Goal: Task Accomplishment & Management: Manage account settings

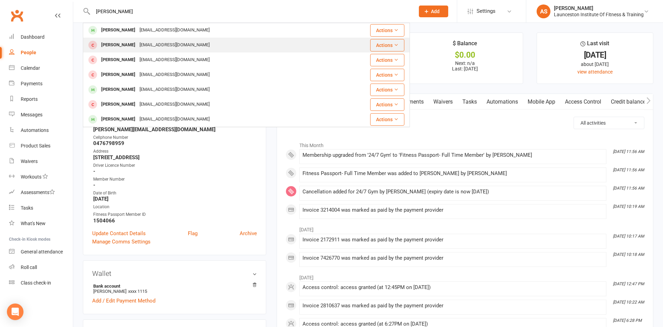
scroll to position [149, 0]
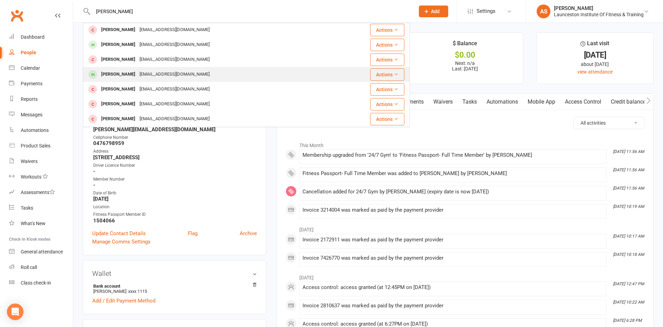
type input "[PERSON_NAME]"
click at [181, 71] on div "[EMAIL_ADDRESS][DOMAIN_NAME]" at bounding box center [174, 74] width 74 height 10
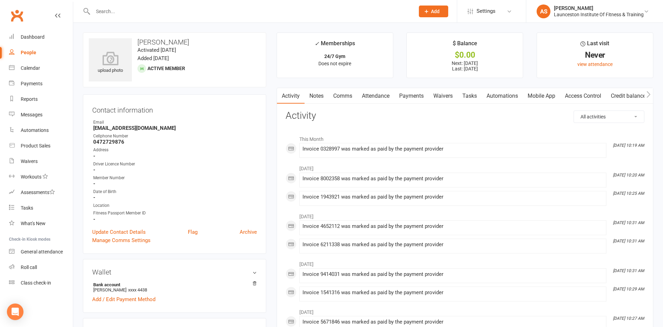
click at [412, 95] on link "Payments" at bounding box center [412, 96] width 34 height 16
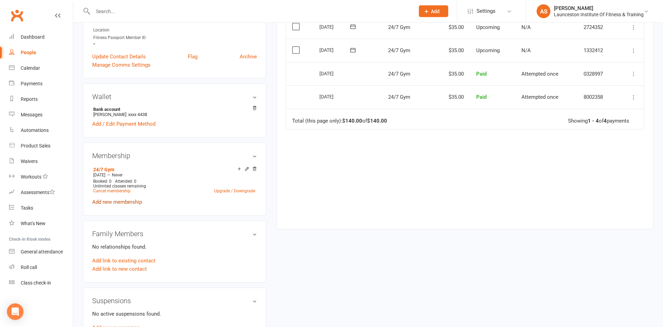
scroll to position [176, 0]
click at [120, 190] on link "Cancel membership" at bounding box center [111, 190] width 37 height 5
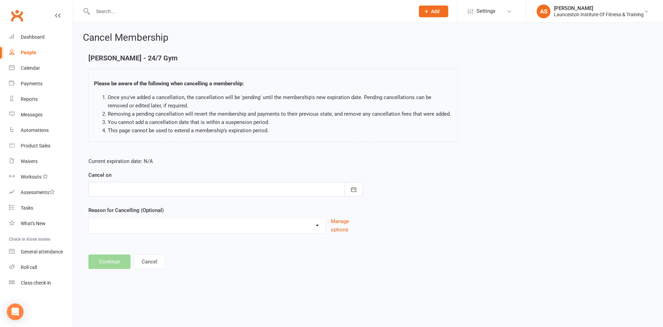
click at [158, 196] on div at bounding box center [225, 189] width 275 height 15
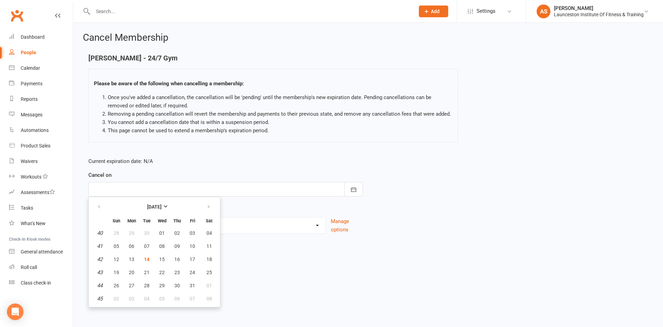
click at [162, 189] on div at bounding box center [225, 189] width 275 height 15
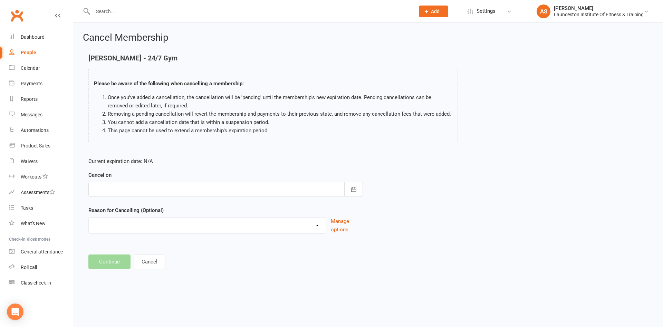
click at [162, 189] on div at bounding box center [225, 189] width 275 height 15
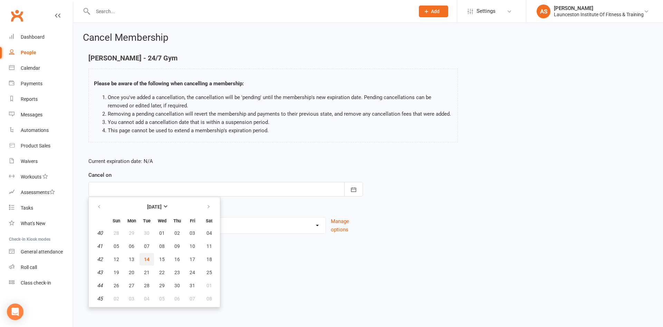
click at [145, 260] on span "14" at bounding box center [147, 260] width 6 height 6
type input "[DATE]"
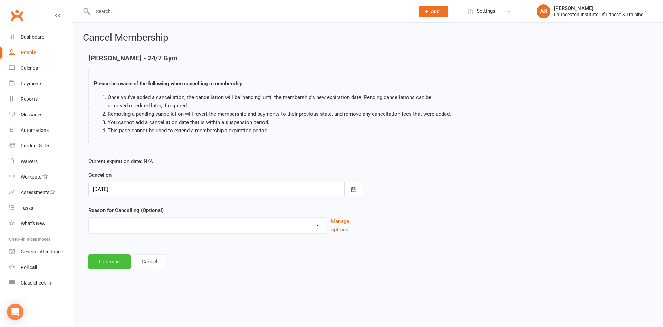
drag, startPoint x: 93, startPoint y: 259, endPoint x: 99, endPoint y: 258, distance: 6.3
click at [94, 259] on button "Continue" at bounding box center [109, 262] width 42 height 15
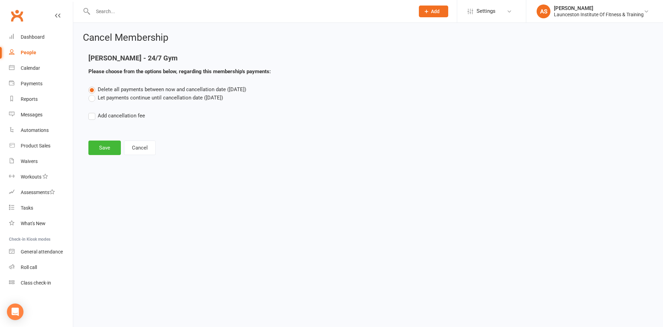
click at [137, 94] on label "Let payments continue until cancellation date ([DATE])" at bounding box center [155, 98] width 135 height 8
click at [93, 94] on input "Let payments continue until cancellation date ([DATE])" at bounding box center [90, 94] width 4 height 0
click at [104, 143] on button "Save" at bounding box center [104, 148] width 32 height 15
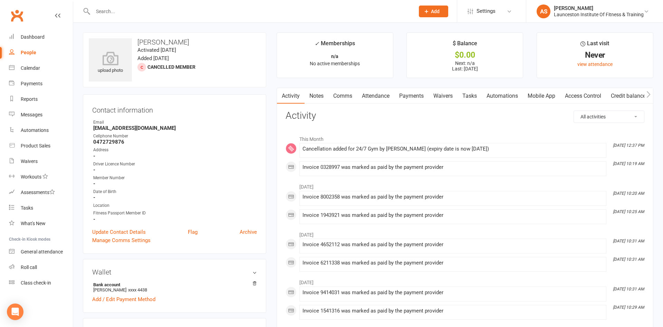
click at [414, 94] on link "Payments" at bounding box center [412, 96] width 34 height 16
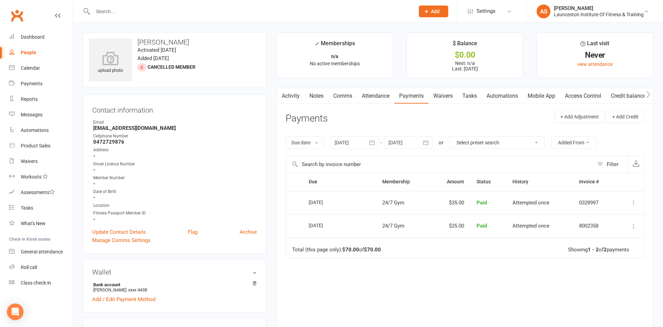
click at [372, 145] on icon "button" at bounding box center [372, 142] width 7 height 7
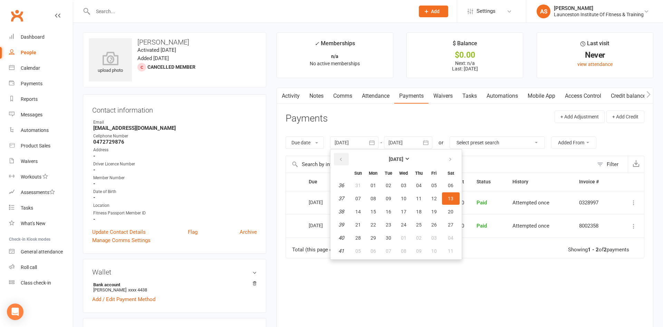
click at [344, 156] on button "button" at bounding box center [341, 159] width 15 height 12
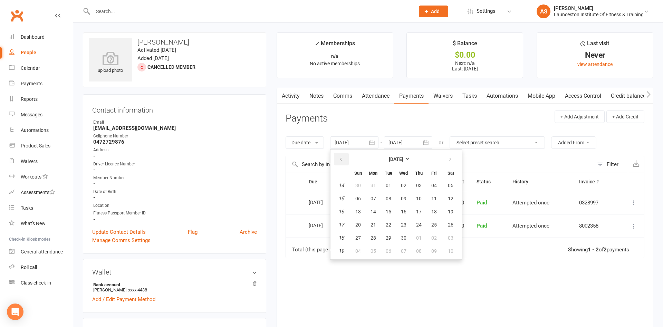
click at [344, 156] on button "button" at bounding box center [341, 159] width 15 height 12
click at [388, 199] on span "04" at bounding box center [389, 199] width 6 height 6
type input "[DATE]"
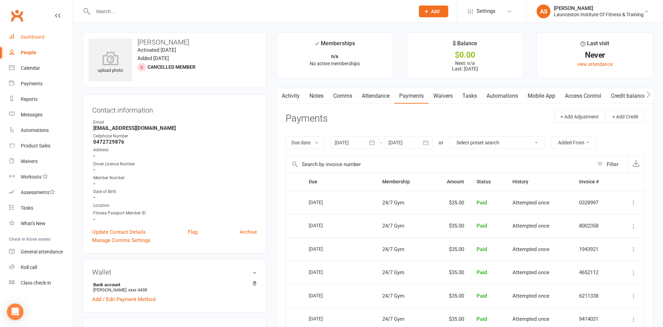
click at [35, 38] on div "Dashboard" at bounding box center [33, 37] width 24 height 6
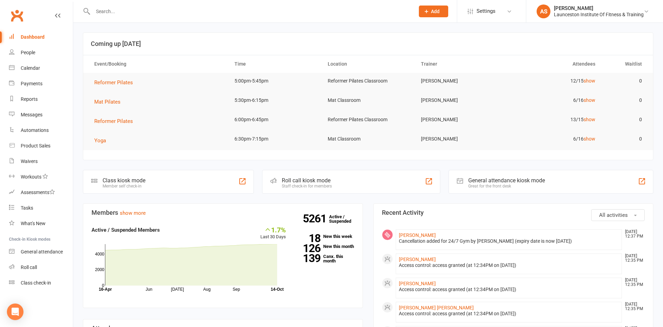
click at [129, 12] on input "text" at bounding box center [250, 12] width 319 height 10
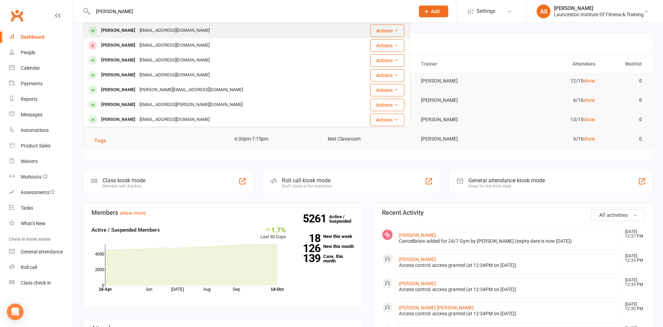
type input "[PERSON_NAME]"
click at [137, 36] on div "[PERSON_NAME] [EMAIL_ADDRESS][DOMAIN_NAME]" at bounding box center [219, 30] width 271 height 14
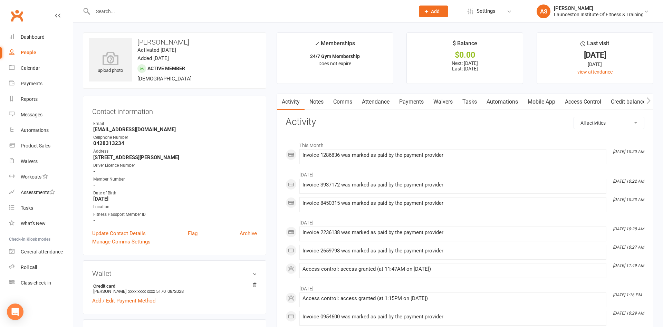
click at [416, 102] on link "Payments" at bounding box center [412, 102] width 34 height 16
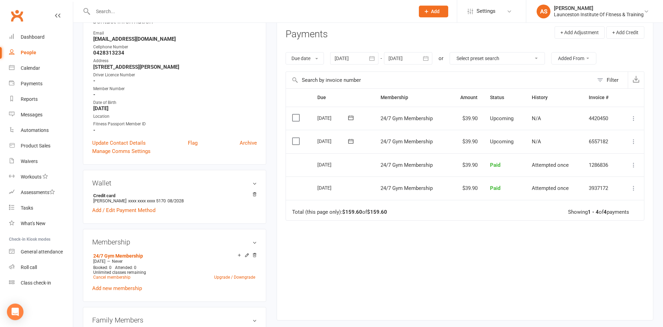
scroll to position [106, 0]
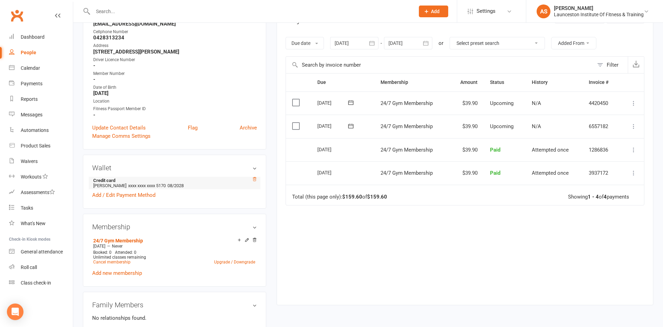
click at [255, 179] on icon at bounding box center [254, 179] width 5 height 5
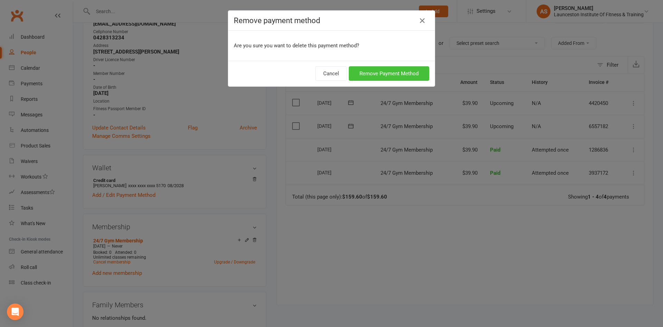
click at [409, 73] on button "Remove Payment Method" at bounding box center [389, 73] width 80 height 15
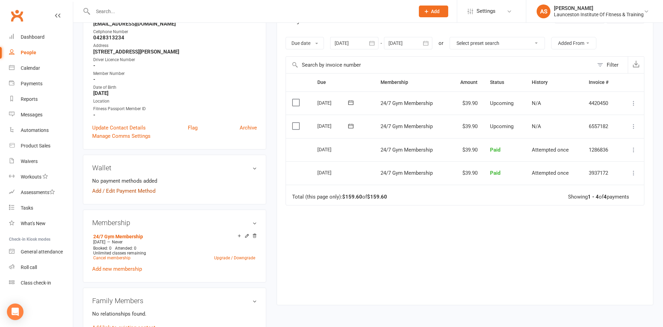
click at [132, 191] on link "Add / Edit Payment Method" at bounding box center [123, 191] width 63 height 8
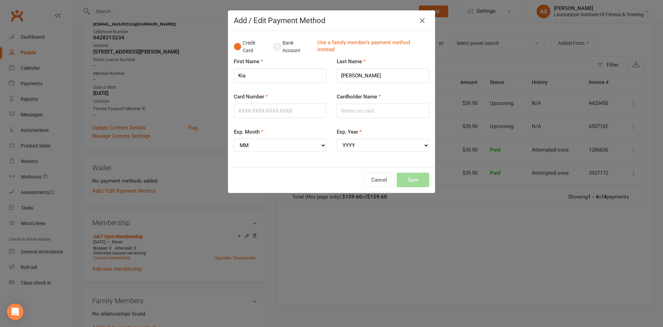
click at [286, 44] on button "Bank Account" at bounding box center [293, 46] width 38 height 21
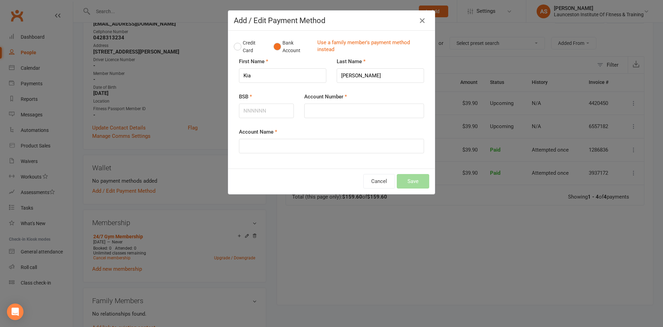
click at [259, 118] on div "BSB" at bounding box center [266, 110] width 65 height 35
click at [260, 116] on input "BSB" at bounding box center [266, 111] width 55 height 15
type input "062692"
drag, startPoint x: 362, startPoint y: 120, endPoint x: 361, endPoint y: 116, distance: 3.7
click at [362, 119] on div "Account Number" at bounding box center [364, 110] width 130 height 35
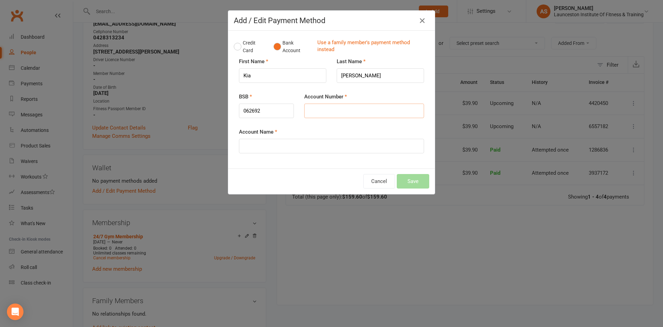
click at [361, 116] on input "Account Number" at bounding box center [364, 111] width 120 height 15
type input "81315907"
click at [311, 143] on input "Account Name" at bounding box center [331, 146] width 185 height 15
type input "[PERSON_NAME]"
click at [426, 182] on button "Save" at bounding box center [413, 181] width 32 height 15
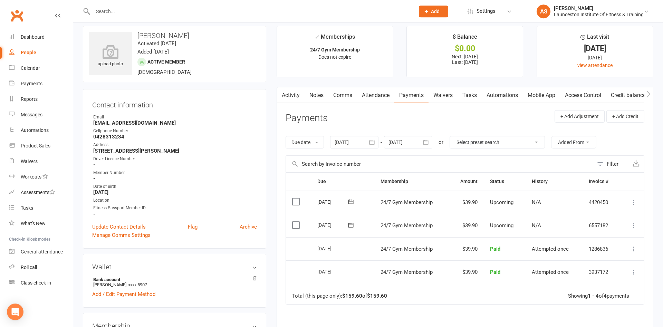
scroll to position [0, 0]
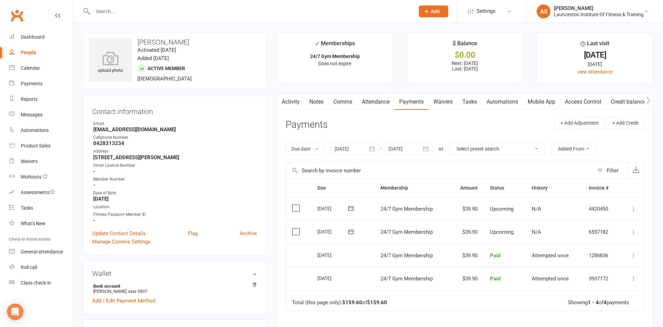
click at [118, 12] on input "text" at bounding box center [250, 12] width 319 height 10
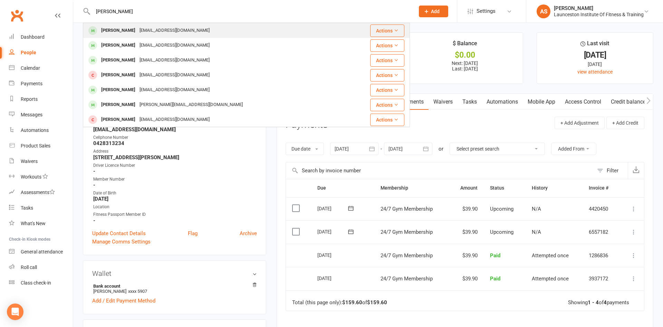
type input "[PERSON_NAME]"
click at [122, 37] on div "[PERSON_NAME] [EMAIL_ADDRESS][DOMAIN_NAME]" at bounding box center [215, 30] width 262 height 14
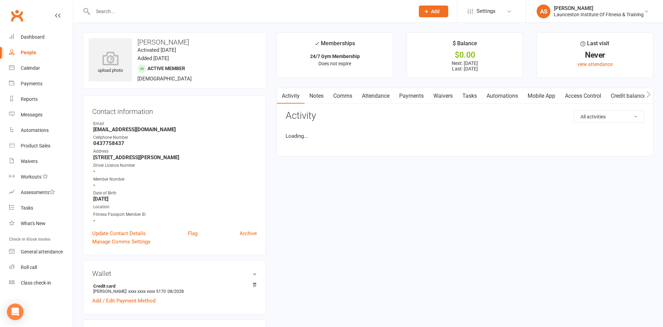
scroll to position [70, 0]
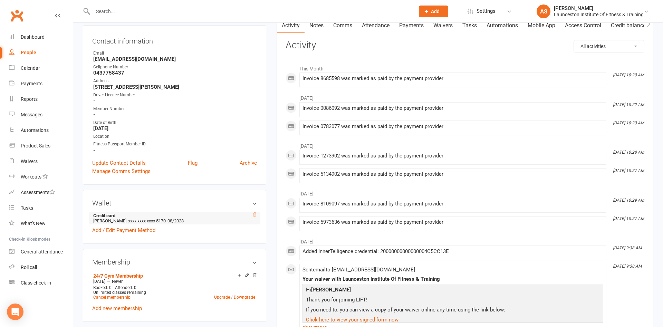
click at [256, 214] on icon at bounding box center [254, 214] width 5 height 5
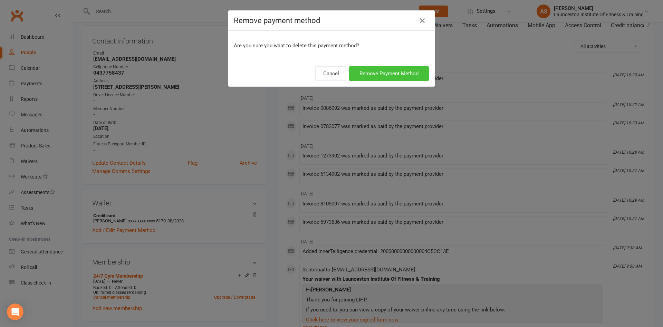
click at [381, 72] on button "Remove Payment Method" at bounding box center [389, 73] width 80 height 15
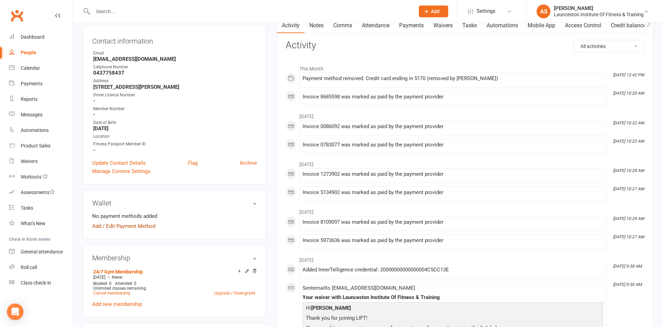
click at [126, 228] on link "Add / Edit Payment Method" at bounding box center [123, 226] width 63 height 8
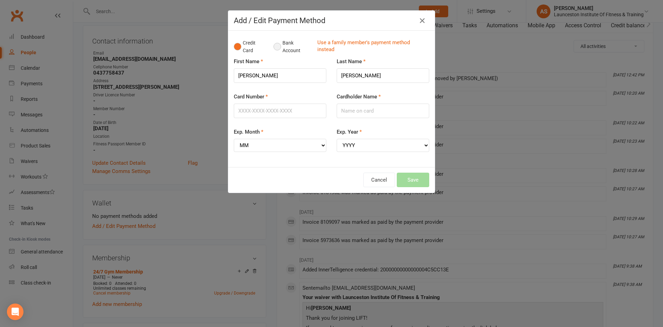
click at [281, 44] on button "Bank Account" at bounding box center [293, 46] width 38 height 21
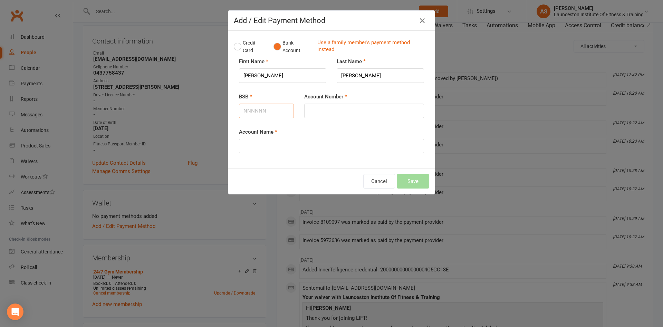
click at [245, 113] on input "BSB" at bounding box center [266, 111] width 55 height 15
type input "062692"
click at [359, 113] on input "Account Number" at bounding box center [364, 111] width 120 height 15
type input "81315907"
click at [251, 145] on input "Account Name" at bounding box center [331, 146] width 185 height 15
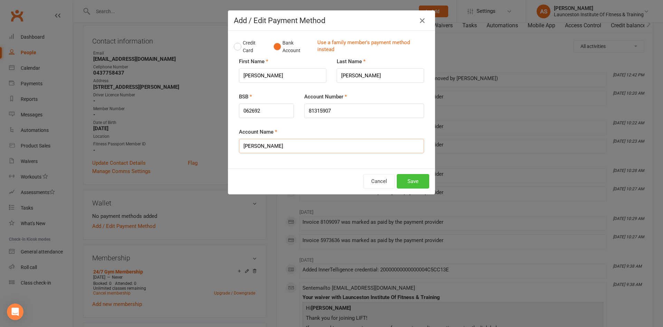
type input "[PERSON_NAME]"
click at [411, 180] on button "Save" at bounding box center [413, 181] width 32 height 15
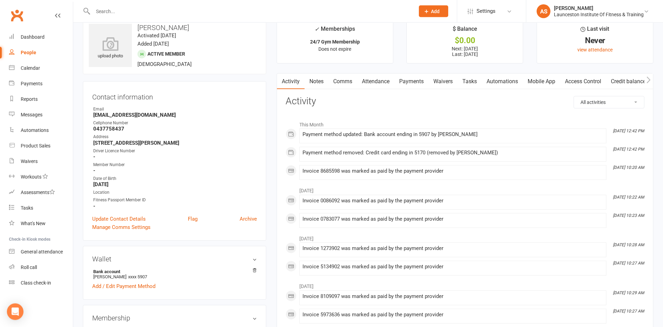
scroll to position [0, 0]
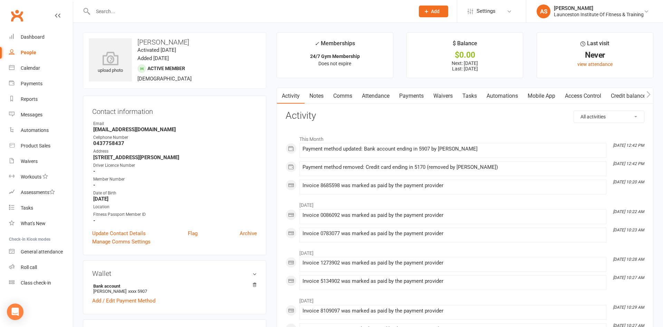
click at [324, 8] on input "text" at bounding box center [250, 12] width 319 height 10
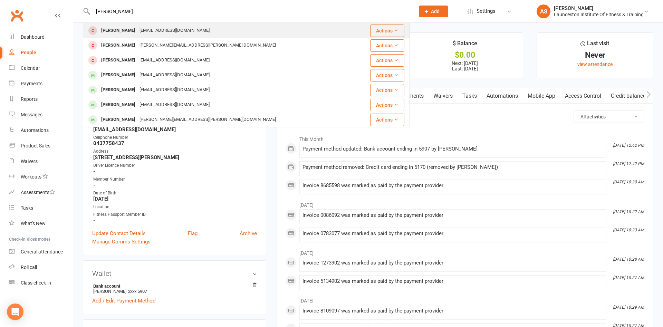
type input "[PERSON_NAME]"
click at [170, 27] on div "[EMAIL_ADDRESS][DOMAIN_NAME]" at bounding box center [174, 31] width 74 height 10
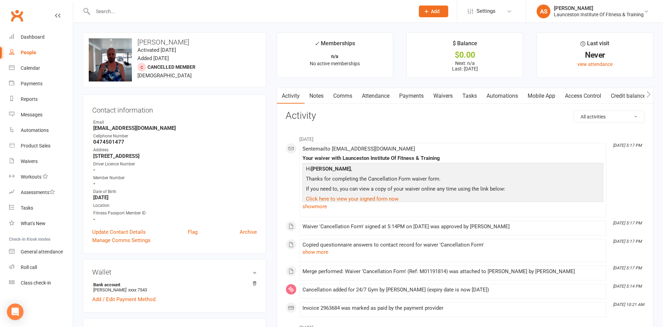
click at [419, 94] on link "Payments" at bounding box center [412, 96] width 34 height 16
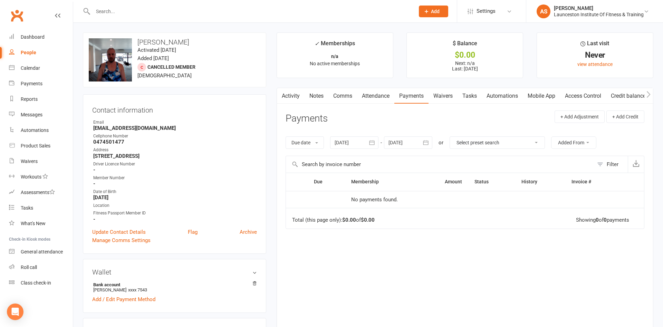
click at [576, 95] on link "Access Control" at bounding box center [583, 96] width 46 height 16
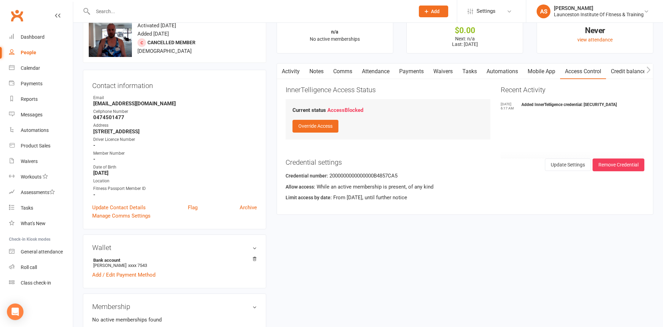
scroll to position [35, 0]
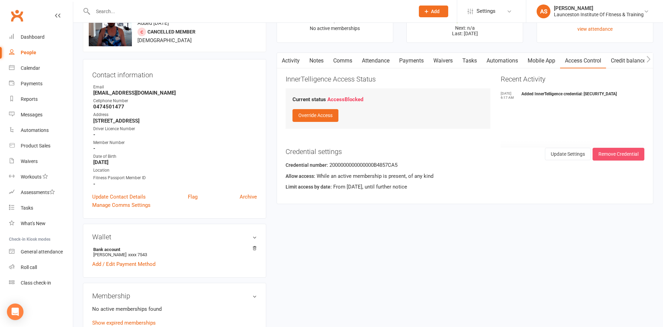
click at [625, 151] on button "Remove Credential" at bounding box center [619, 154] width 52 height 12
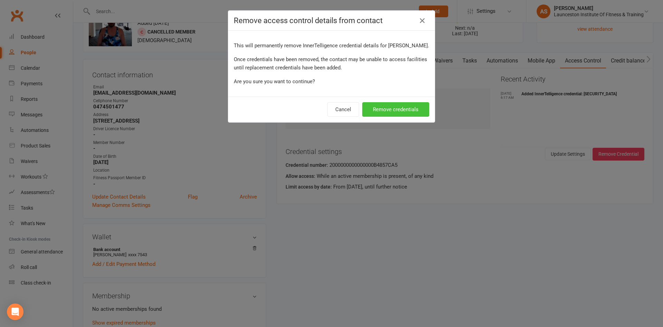
click at [396, 111] on button "Remove credentials" at bounding box center [395, 109] width 67 height 15
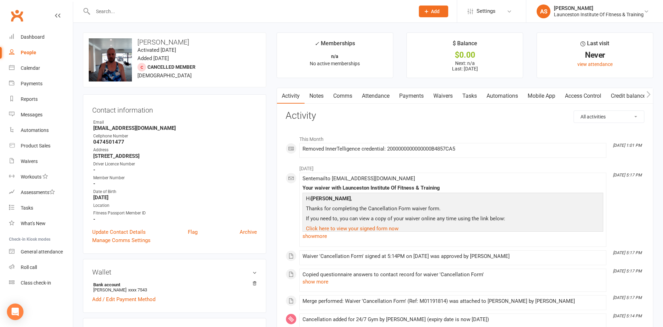
scroll to position [141, 0]
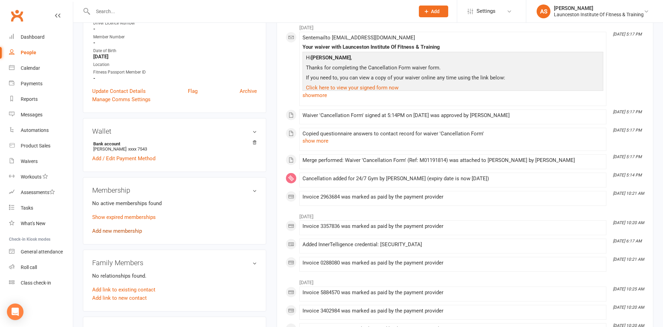
click at [131, 231] on link "Add new membership" at bounding box center [117, 231] width 50 height 6
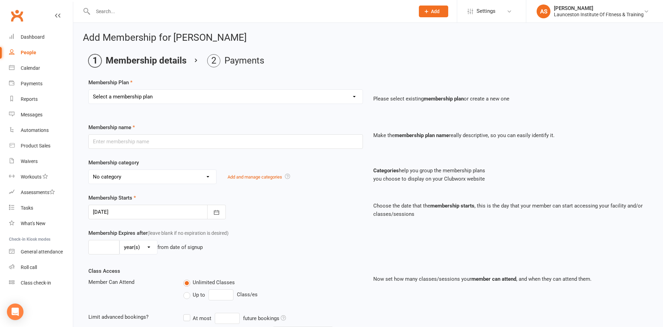
click at [192, 89] on div "Membership Plan Select a membership plan Create new Membership Plan 24/7 Gym Me…" at bounding box center [368, 95] width 560 height 35
click at [89, 90] on select "Select a membership plan Create new Membership Plan 24/7 Gym Membership Pilates…" at bounding box center [226, 97] width 274 height 14
select select "1"
click option "24/7 Gym Membership" at bounding box center [0, 0] width 0 height 0
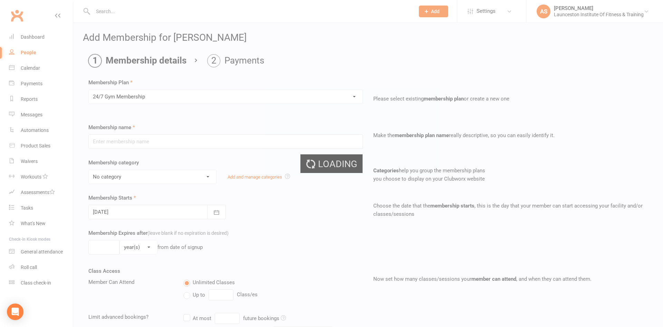
type input "24/7 Gym Membership"
select select "2"
type input "0"
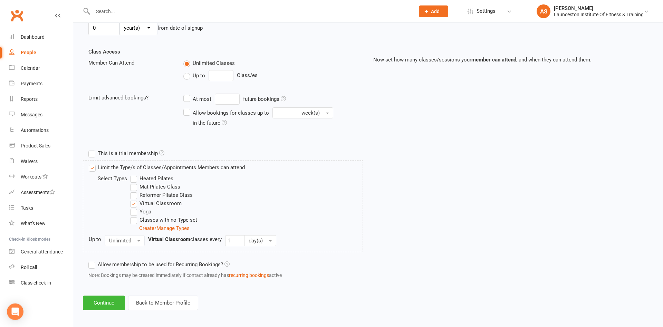
scroll to position [222, 0]
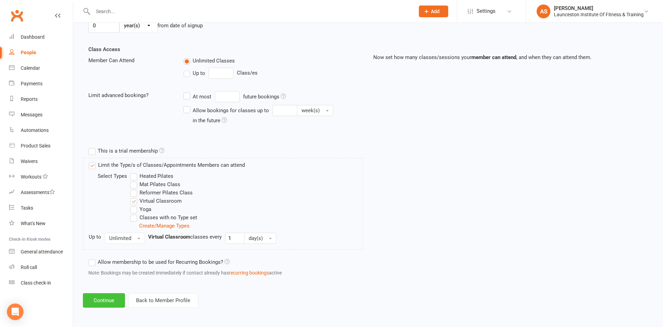
click at [108, 296] on button "Continue" at bounding box center [104, 300] width 42 height 15
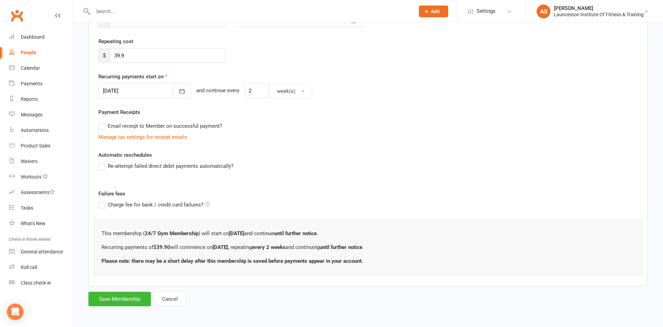
scroll to position [0, 0]
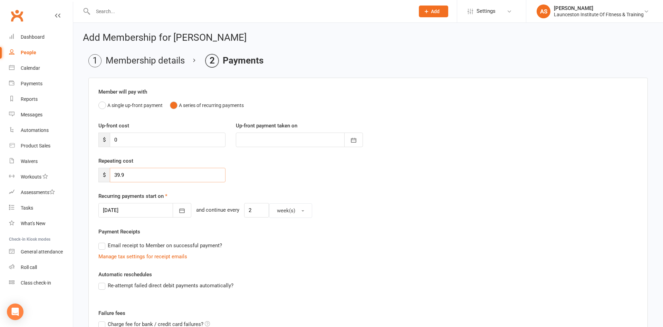
drag, startPoint x: 159, startPoint y: 177, endPoint x: 0, endPoint y: 173, distance: 159.0
click at [110, 173] on input "39.9" at bounding box center [168, 175] width 116 height 15
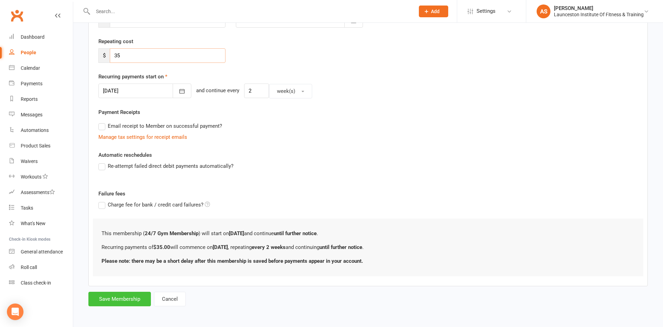
type input "35"
click at [122, 300] on button "Save Membership" at bounding box center [119, 299] width 63 height 15
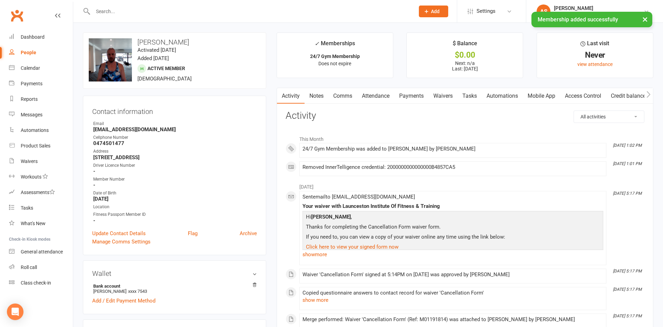
click at [594, 98] on link "Access Control" at bounding box center [583, 96] width 46 height 16
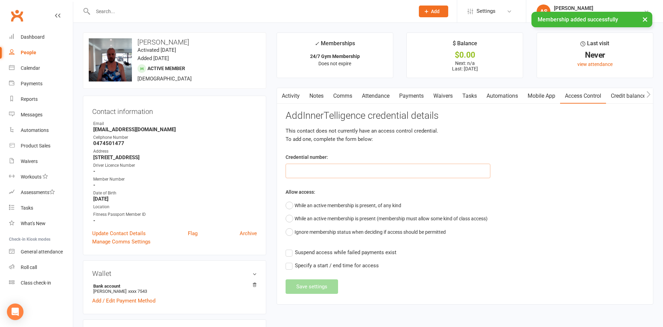
paste input "200000000000000049A1EC4E"
type input "200000000000000049A1EC4E"
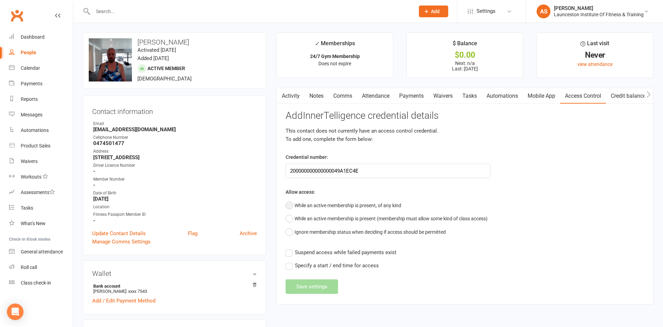
click at [387, 199] on button "While an active membership is present, of any kind" at bounding box center [344, 205] width 116 height 13
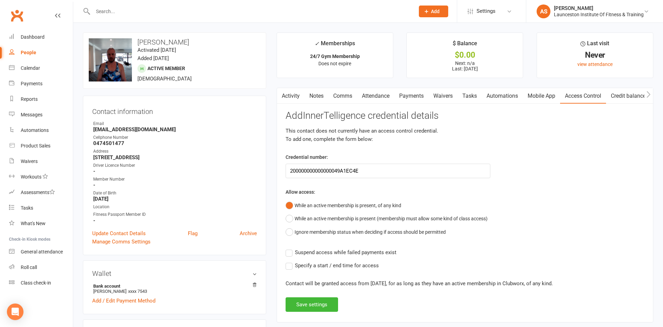
click at [362, 255] on span "Suspend access while failed payments exist" at bounding box center [346, 251] width 102 height 7
click at [362, 248] on input "Suspend access while failed payments exist" at bounding box center [341, 248] width 111 height 0
click at [315, 307] on button "Save settings" at bounding box center [312, 304] width 53 height 15
